Goal: Task Accomplishment & Management: Complete application form

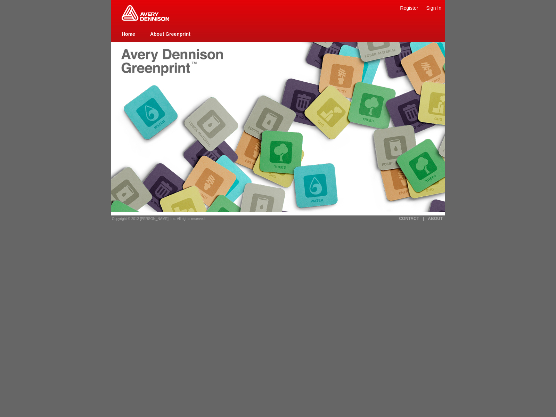
click at [409, 8] on link "Register" at bounding box center [409, 8] width 18 height 6
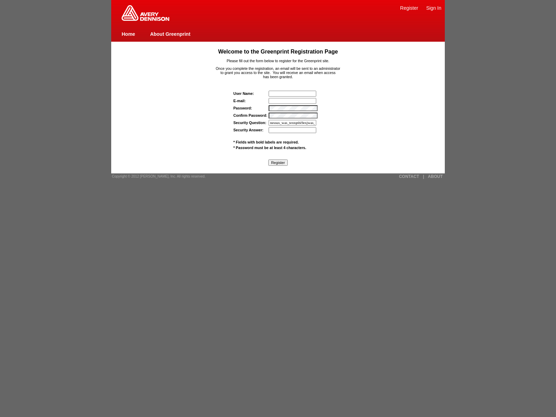
type input "nessus_was_textqnbi9exjwas_inw21itxvtz8"
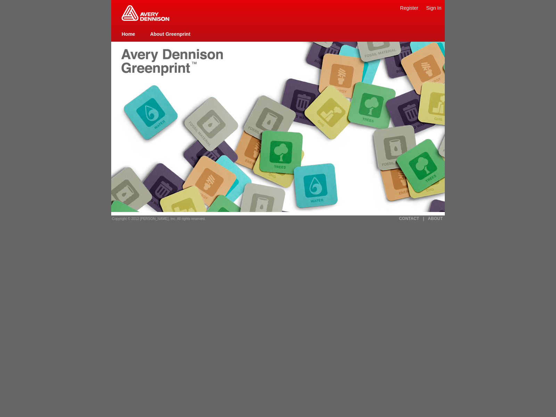
click at [434, 8] on link "Sign In" at bounding box center [433, 8] width 15 height 6
click at [409, 8] on link "Register" at bounding box center [409, 8] width 18 height 6
